Goal: Task Accomplishment & Management: Manage account settings

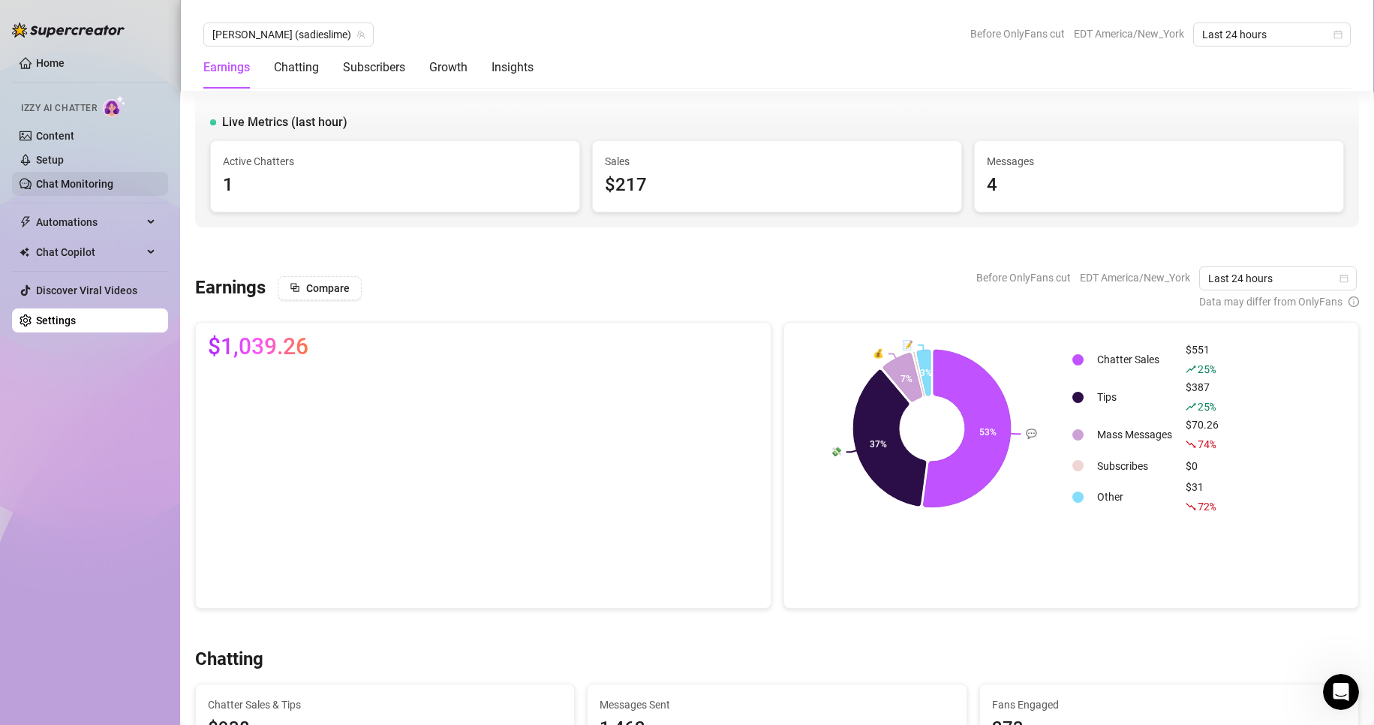
scroll to position [528, 0]
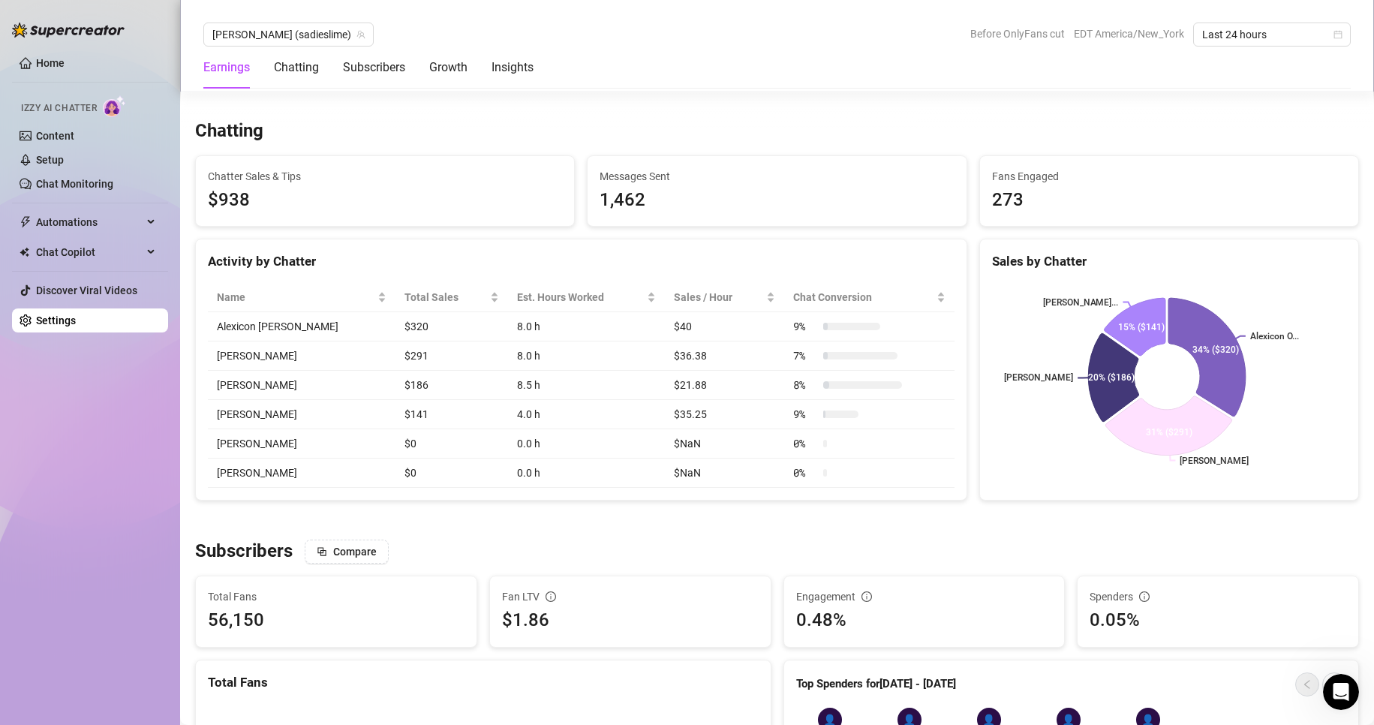
click at [54, 322] on link "Settings" at bounding box center [56, 320] width 40 height 12
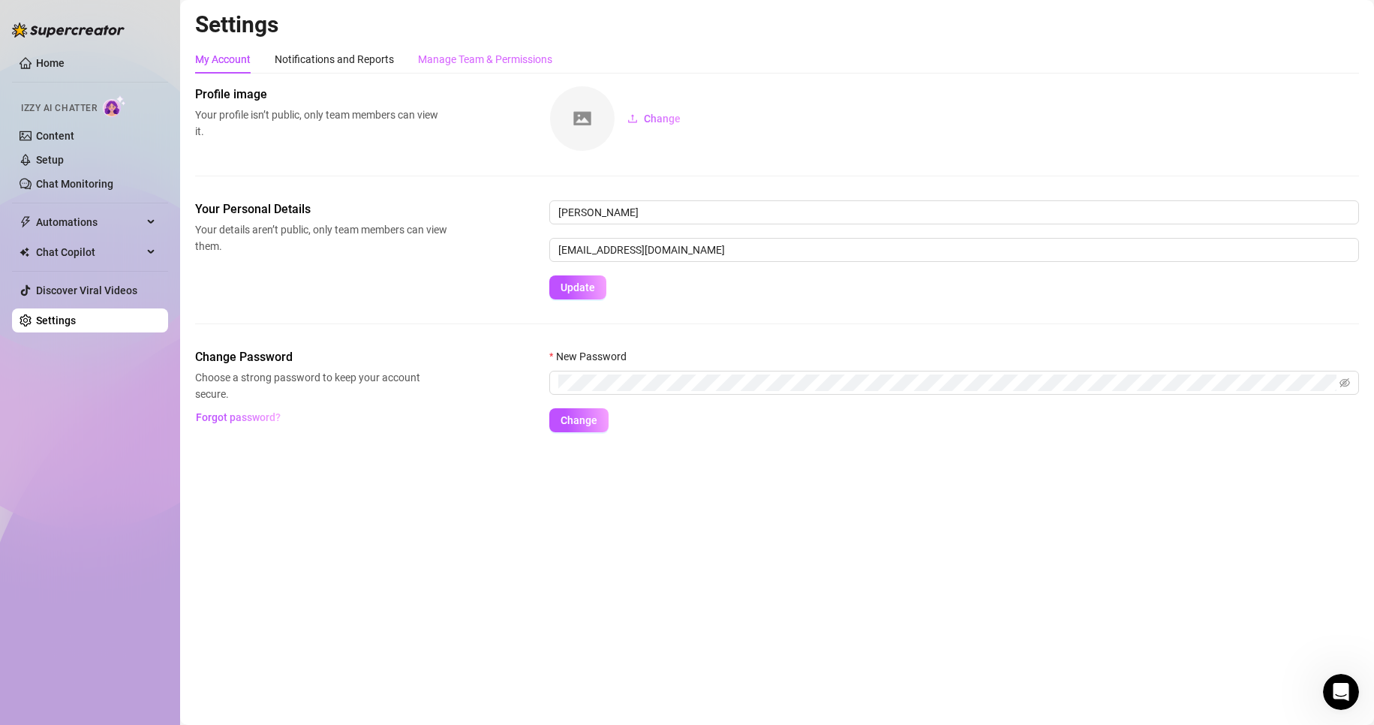
click at [502, 47] on div "Manage Team & Permissions" at bounding box center [485, 59] width 134 height 29
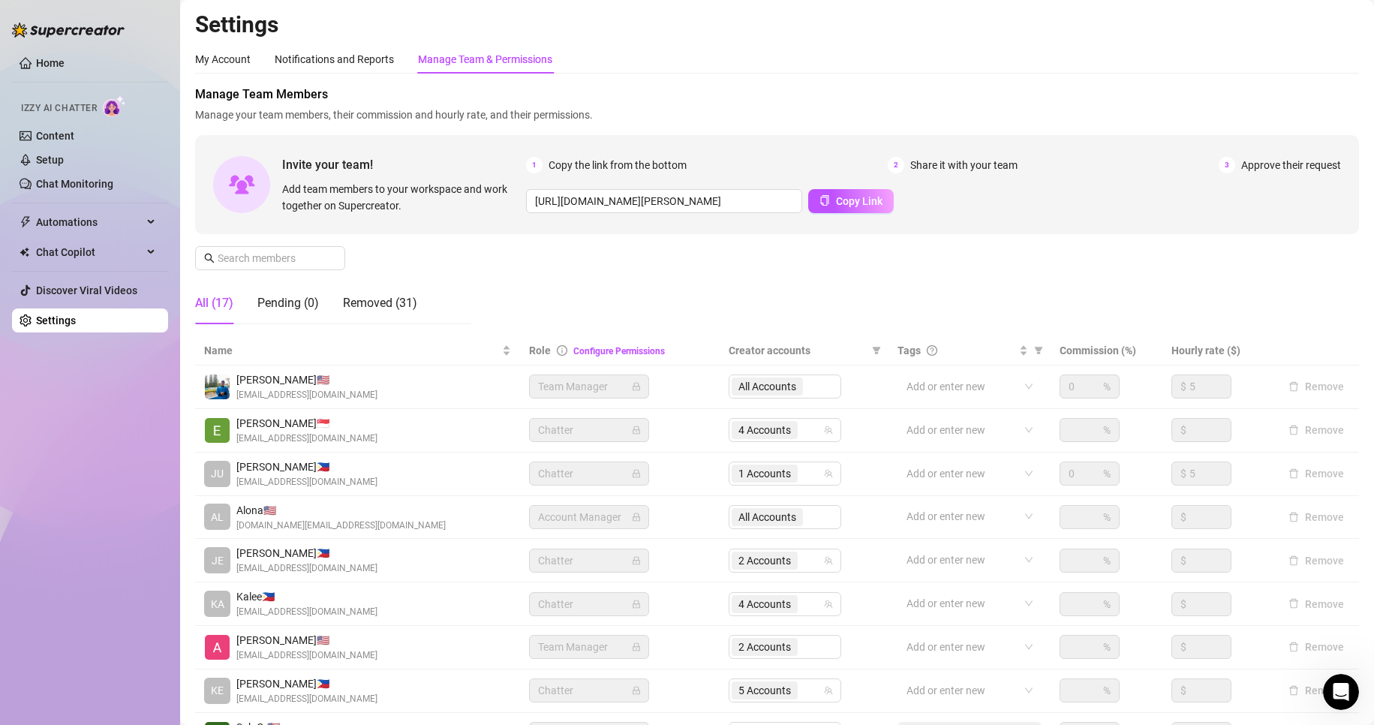
scroll to position [179, 0]
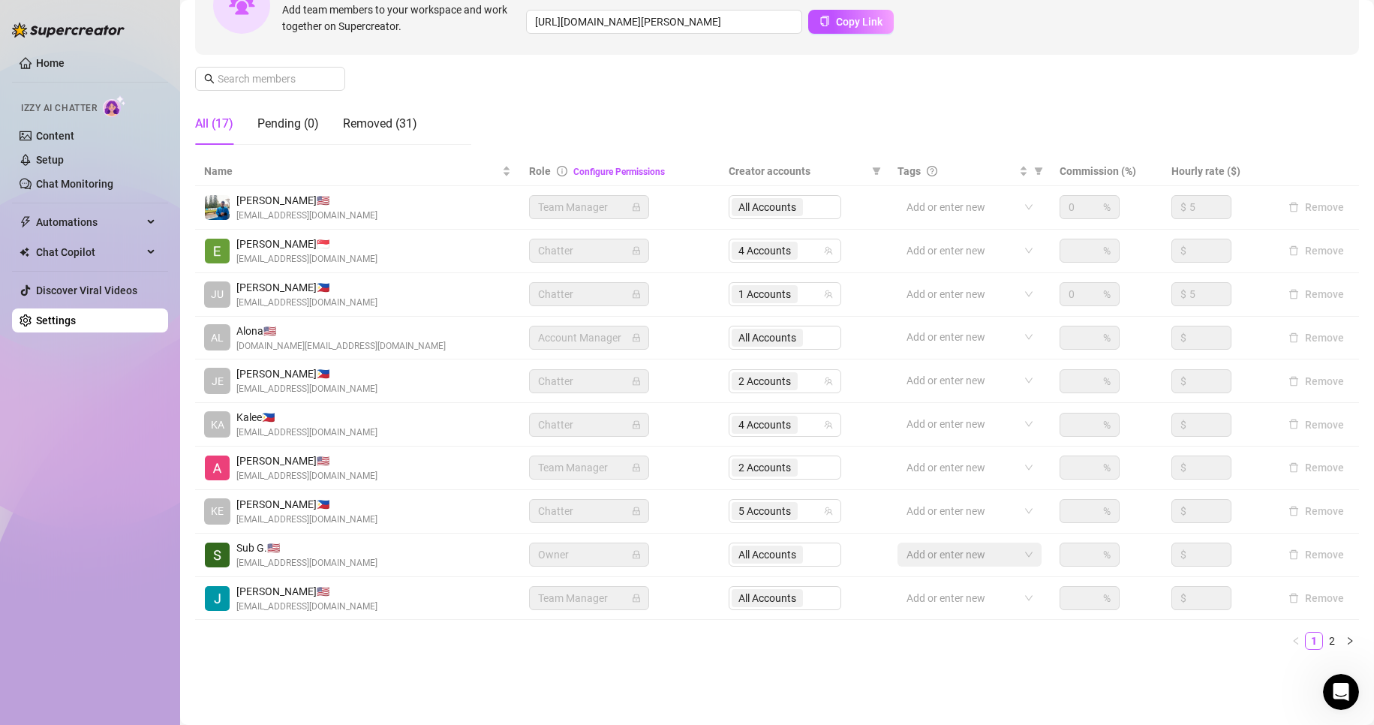
click at [774, 467] on div "2 Accounts" at bounding box center [784, 467] width 113 height 24
click at [761, 469] on div "2 Accounts" at bounding box center [784, 467] width 113 height 24
click at [1323, 635] on link "2" at bounding box center [1331, 640] width 17 height 17
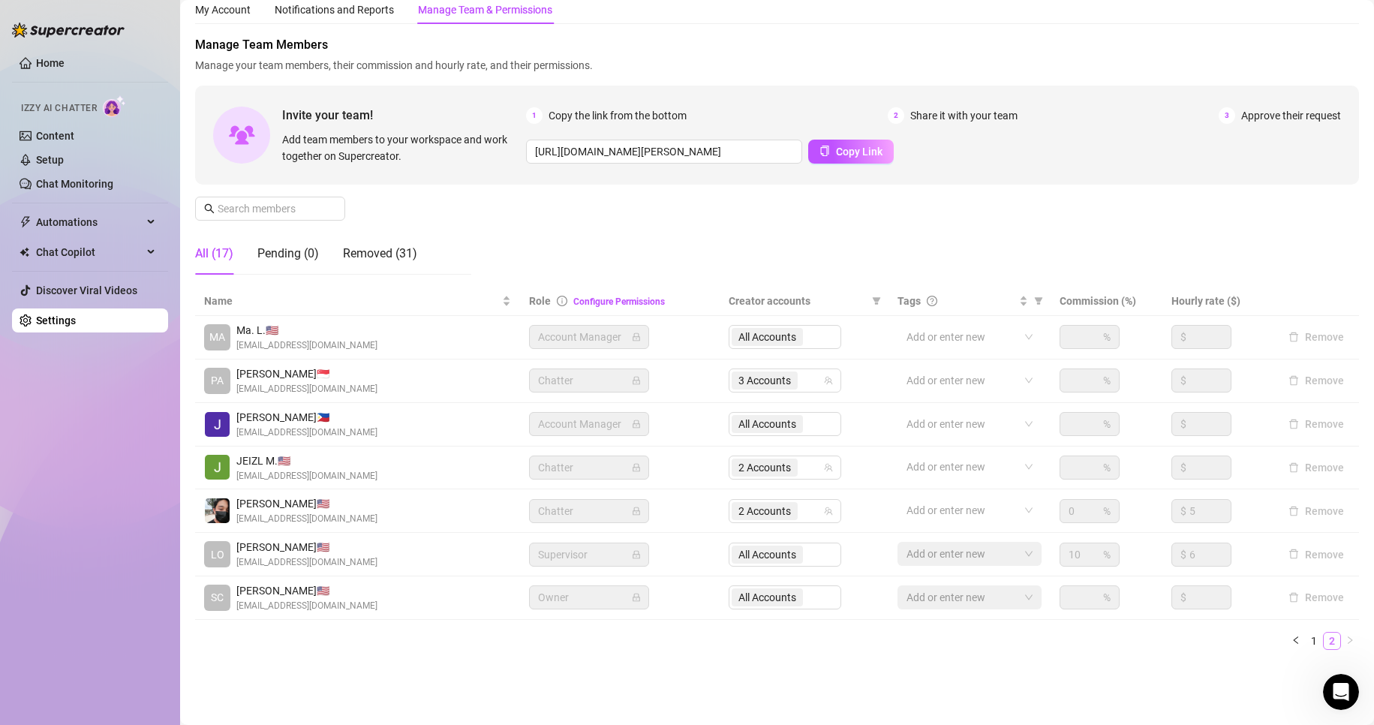
scroll to position [50, 0]
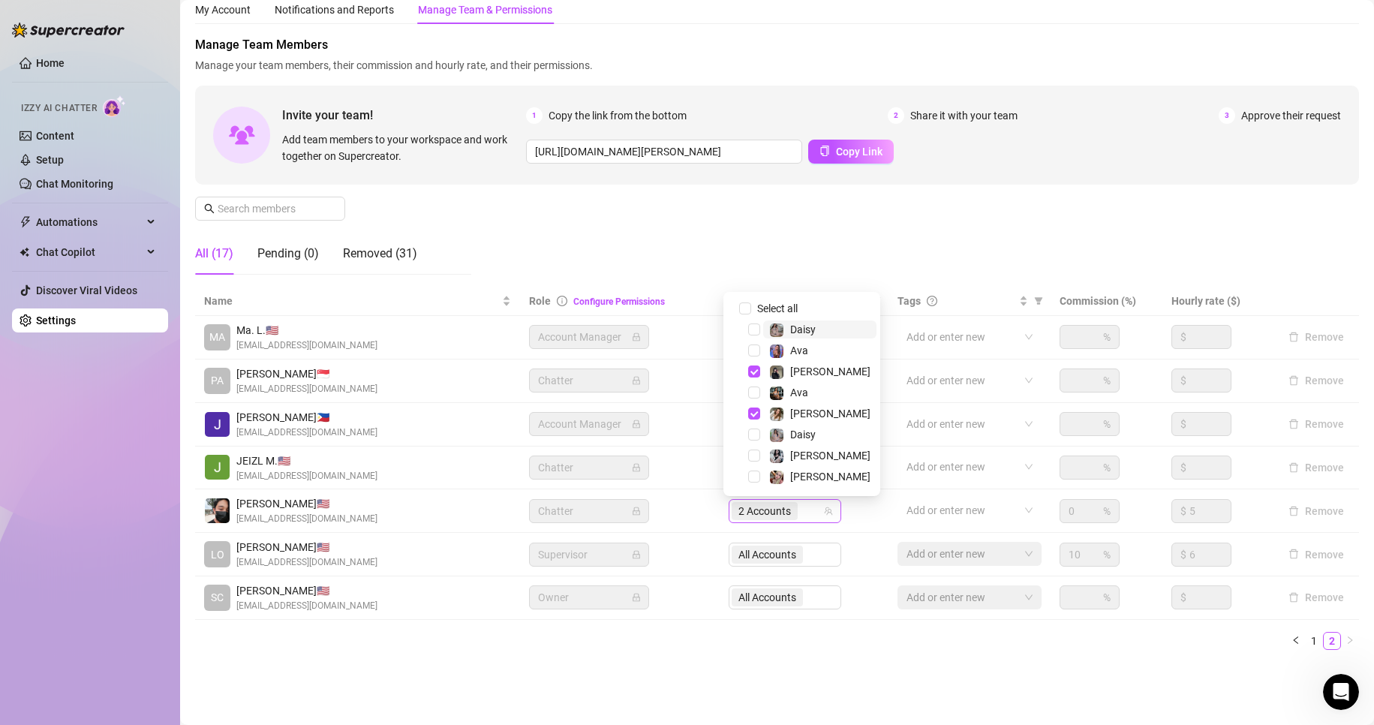
click at [764, 518] on span "2 Accounts" at bounding box center [764, 511] width 53 height 17
click at [753, 372] on span "Select tree node" at bounding box center [754, 371] width 12 height 12
click at [753, 330] on span "Select tree node" at bounding box center [754, 329] width 12 height 12
click at [751, 348] on span "Select tree node" at bounding box center [754, 350] width 12 height 12
click at [755, 386] on span "Select tree node" at bounding box center [754, 392] width 12 height 12
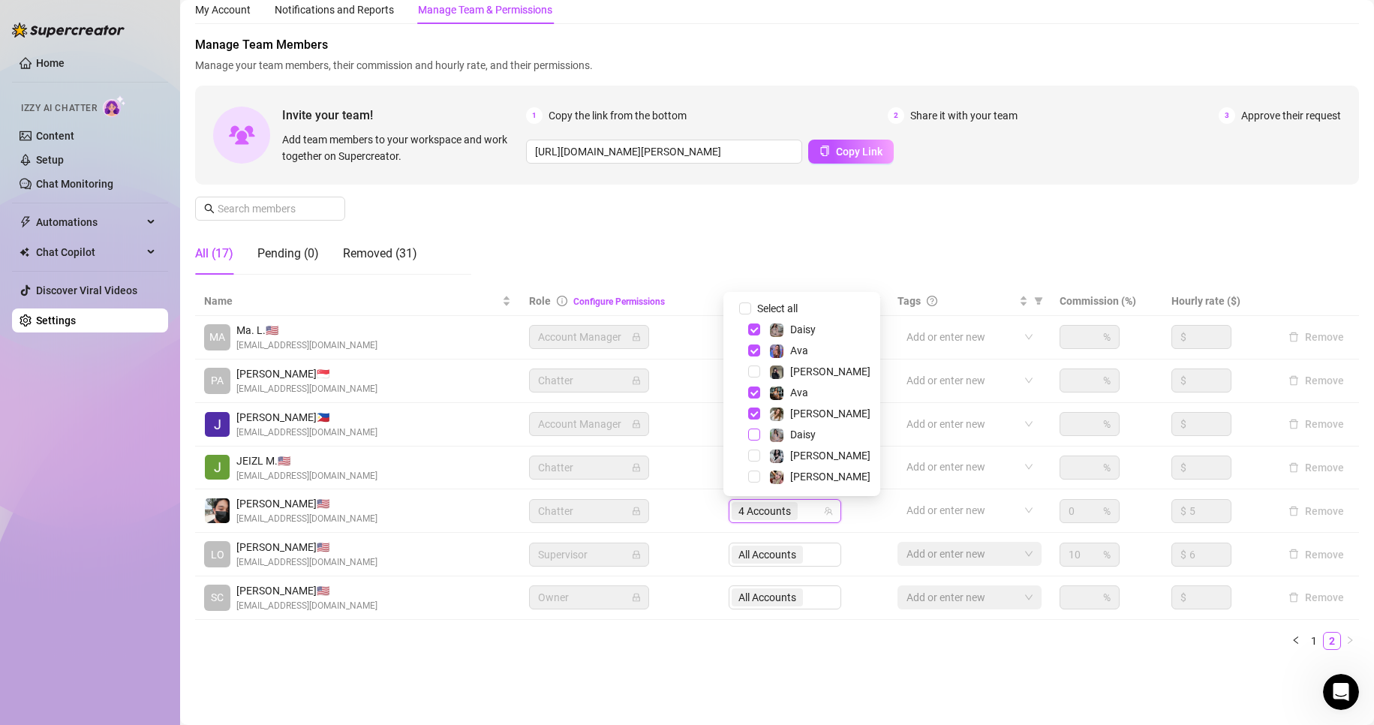
click at [752, 440] on span "Select tree node" at bounding box center [754, 434] width 12 height 12
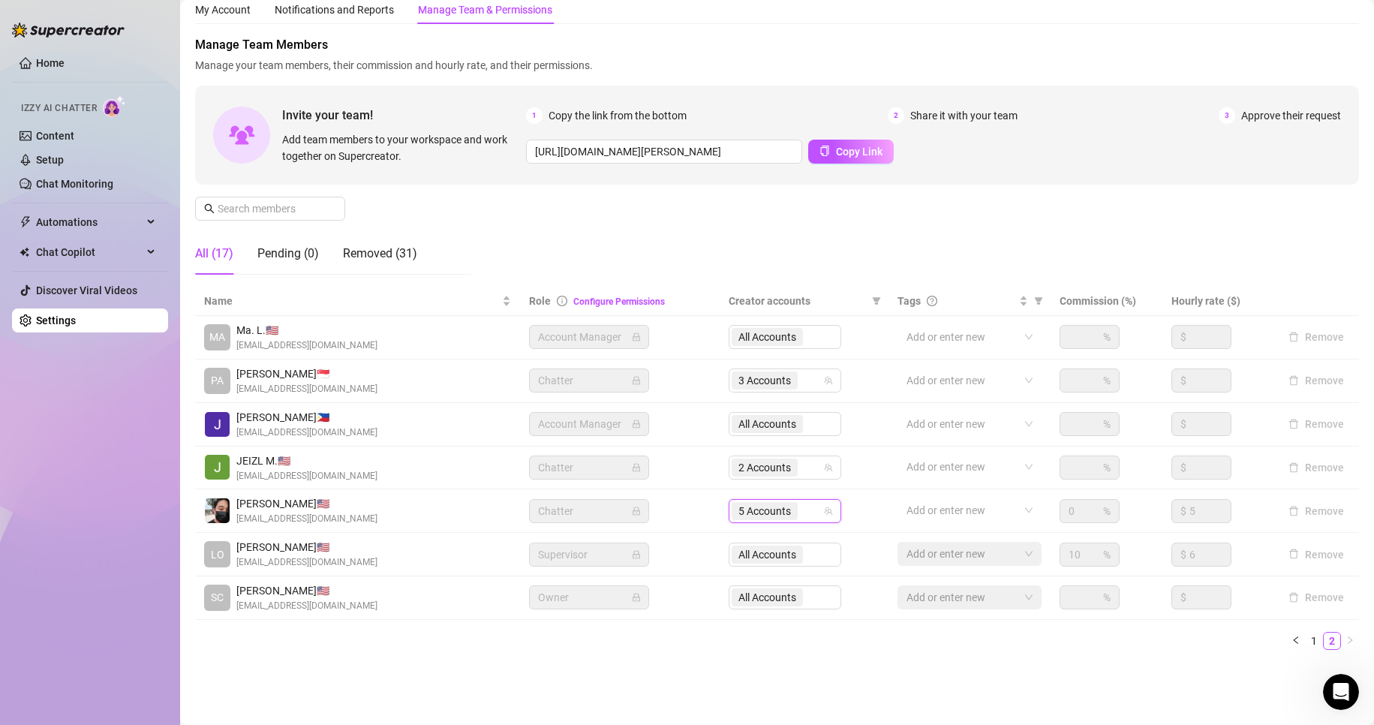
click at [580, 642] on ul "1 2" at bounding box center [776, 641] width 1163 height 18
click at [767, 338] on div "All Accounts" at bounding box center [784, 337] width 113 height 24
click at [1305, 638] on link "1" at bounding box center [1313, 640] width 17 height 17
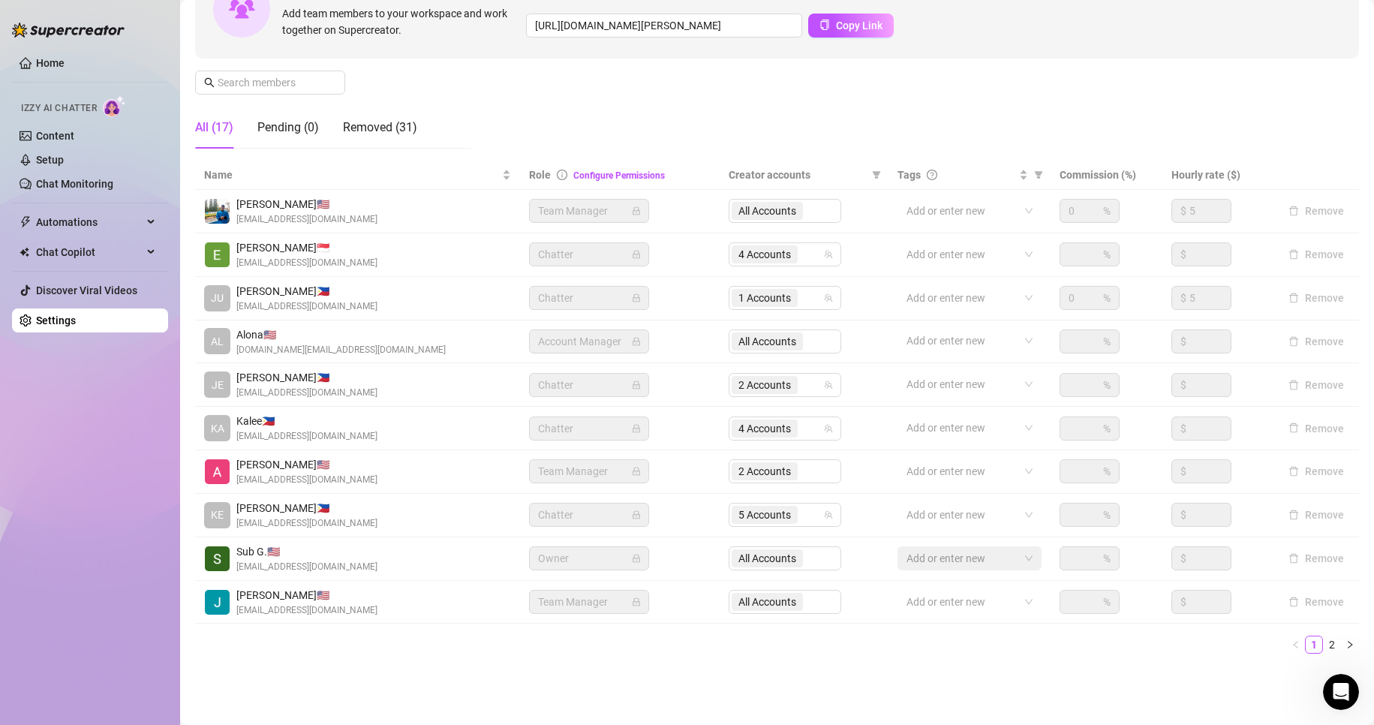
scroll to position [179, 0]
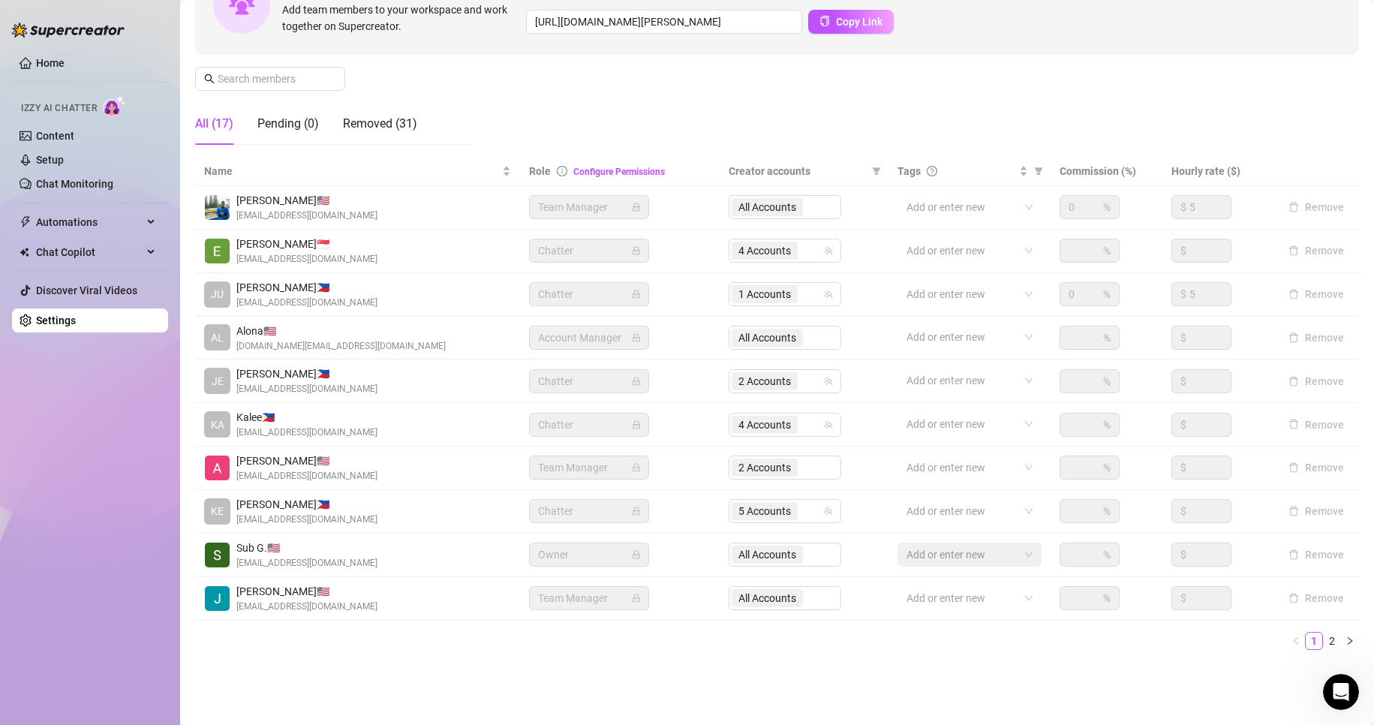
click at [809, 470] on div "2 Accounts" at bounding box center [784, 467] width 113 height 24
drag, startPoint x: 809, startPoint y: 470, endPoint x: 762, endPoint y: 460, distance: 48.4
click at [762, 460] on div "2 Accounts" at bounding box center [784, 467] width 113 height 24
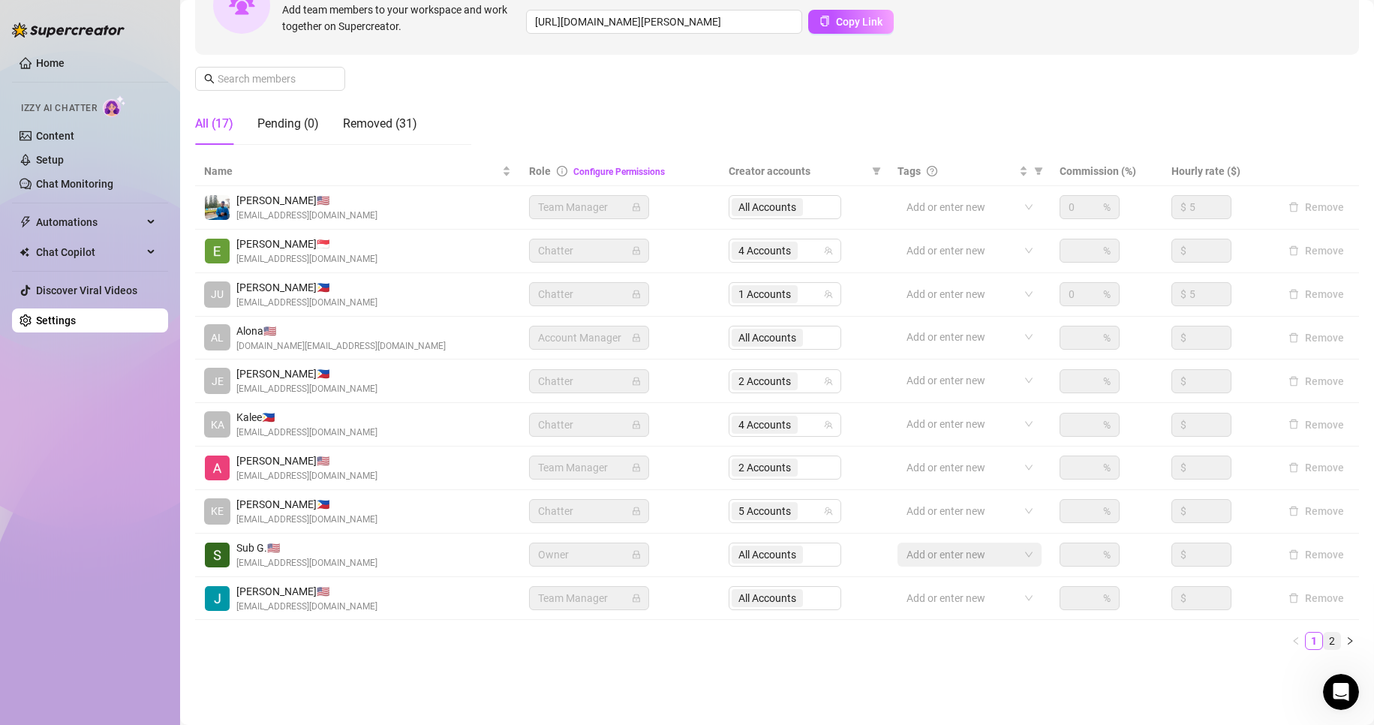
click at [1323, 639] on link "2" at bounding box center [1331, 640] width 17 height 17
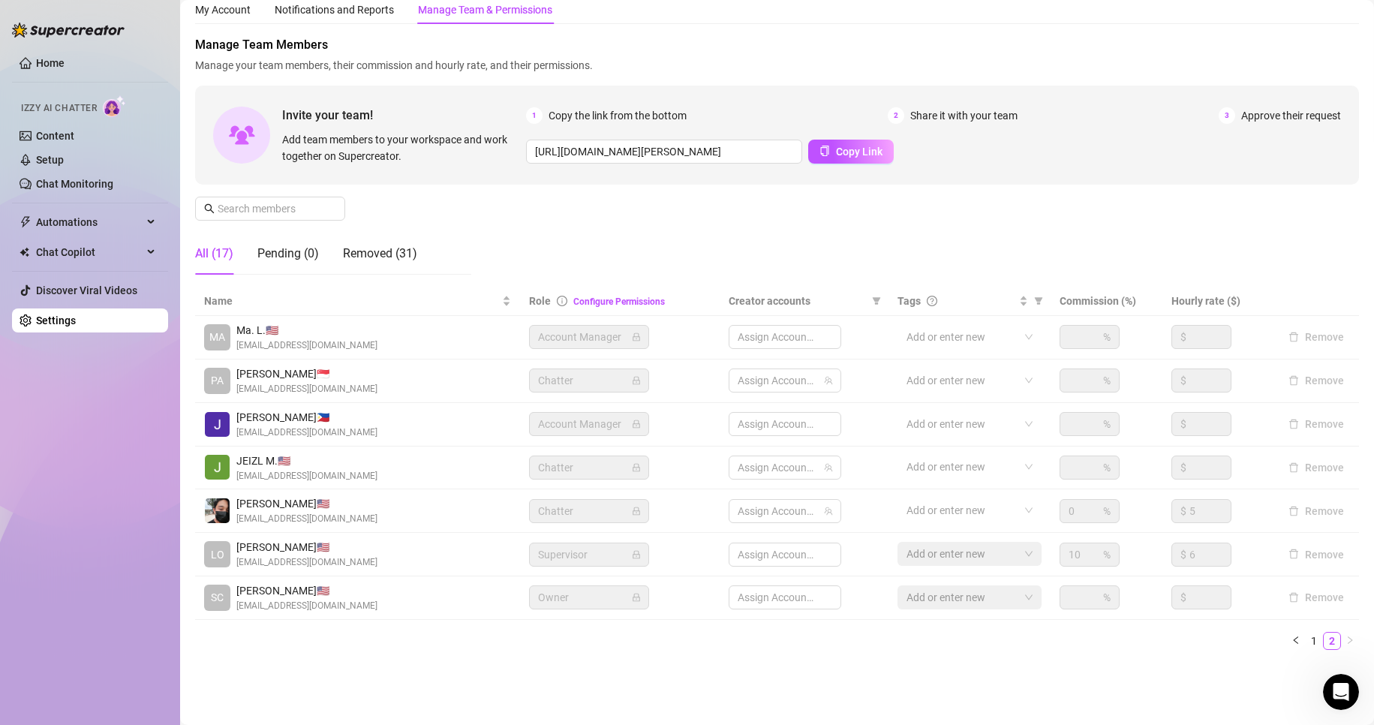
scroll to position [50, 0]
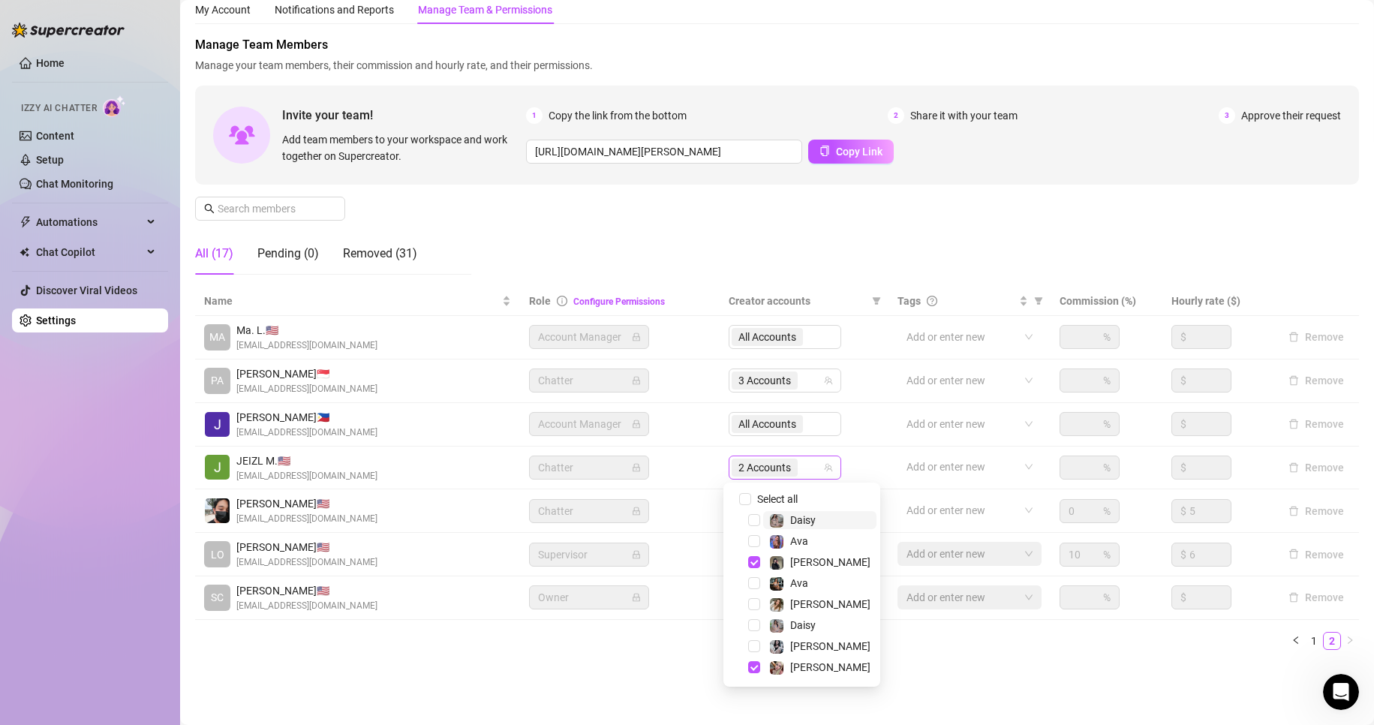
click at [743, 469] on span "2 Accounts" at bounding box center [764, 467] width 53 height 17
click at [752, 641] on span "Select tree node" at bounding box center [754, 646] width 12 height 12
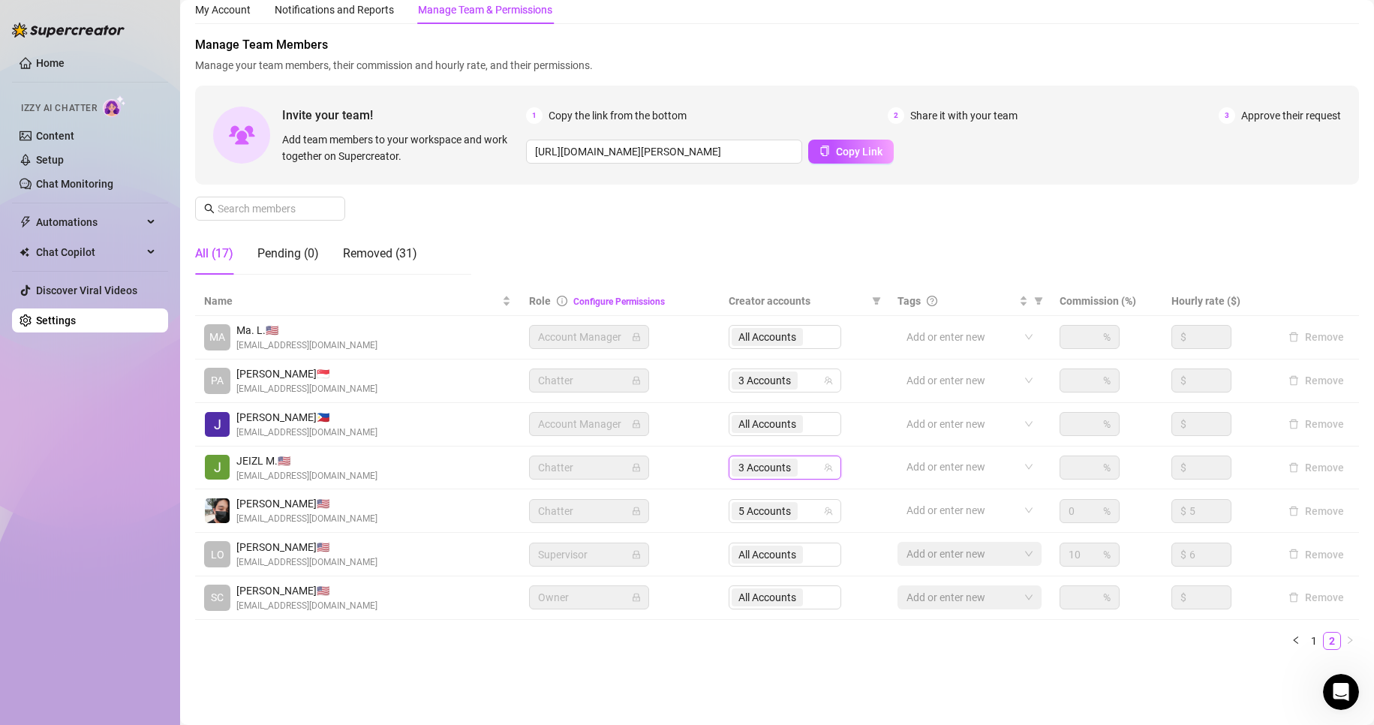
click at [629, 635] on ul "1 2" at bounding box center [776, 641] width 1163 height 18
click at [344, 648] on ul "1 2" at bounding box center [776, 641] width 1163 height 18
